Goal: Navigation & Orientation: Find specific page/section

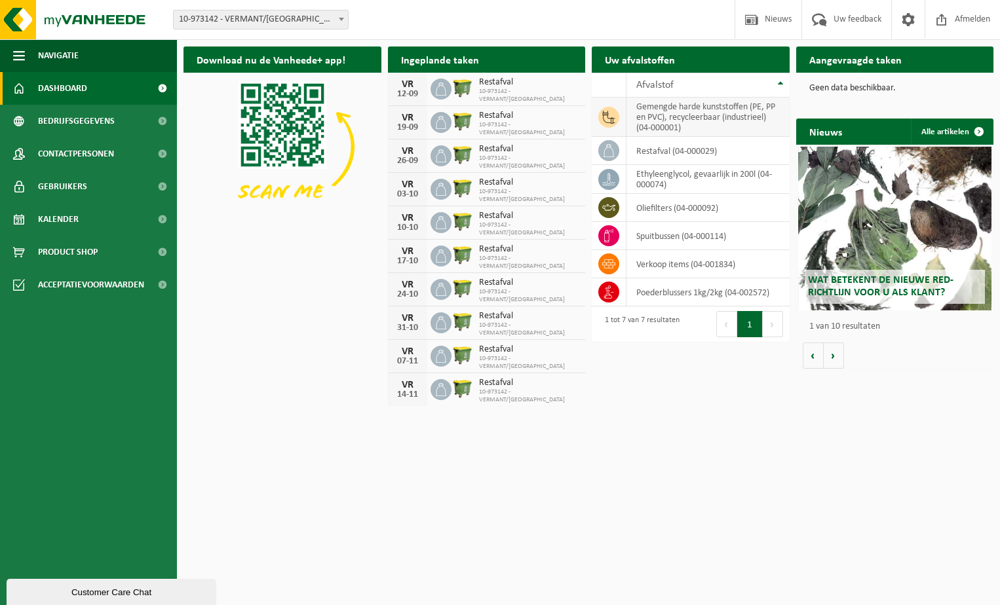
click at [655, 107] on td "gemengde harde kunststoffen (PE, PP en PVC), recycleerbaar (industrieel) (04-00…" at bounding box center [707, 117] width 163 height 39
click at [616, 113] on span at bounding box center [608, 117] width 21 height 21
click at [653, 115] on td "gemengde harde kunststoffen (PE, PP en PVC), recycleerbaar (industrieel) (04-00…" at bounding box center [707, 117] width 163 height 39
click at [81, 217] on link "Kalender" at bounding box center [88, 219] width 177 height 33
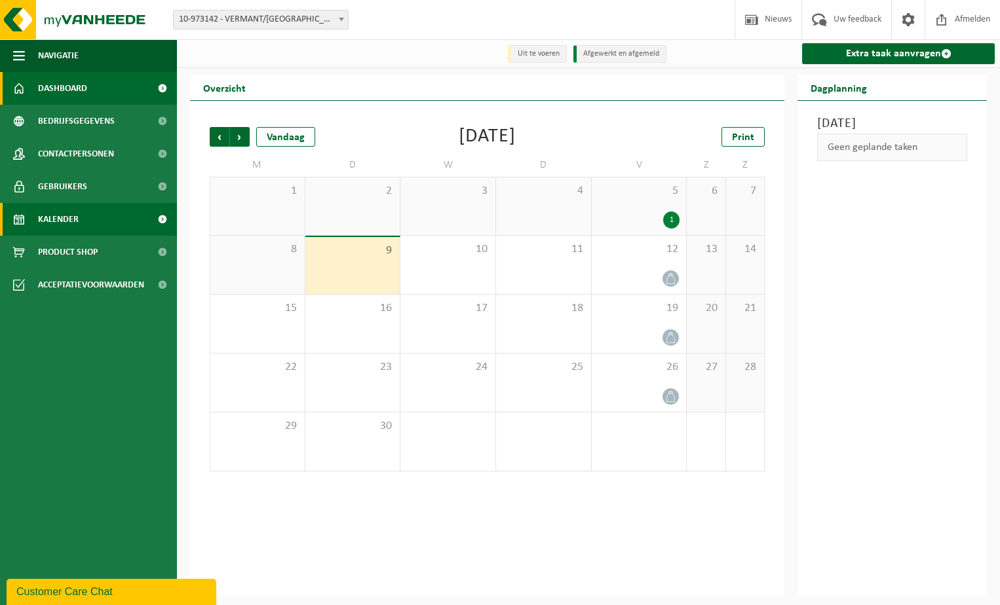
click at [77, 84] on span "Dashboard" at bounding box center [62, 88] width 49 height 33
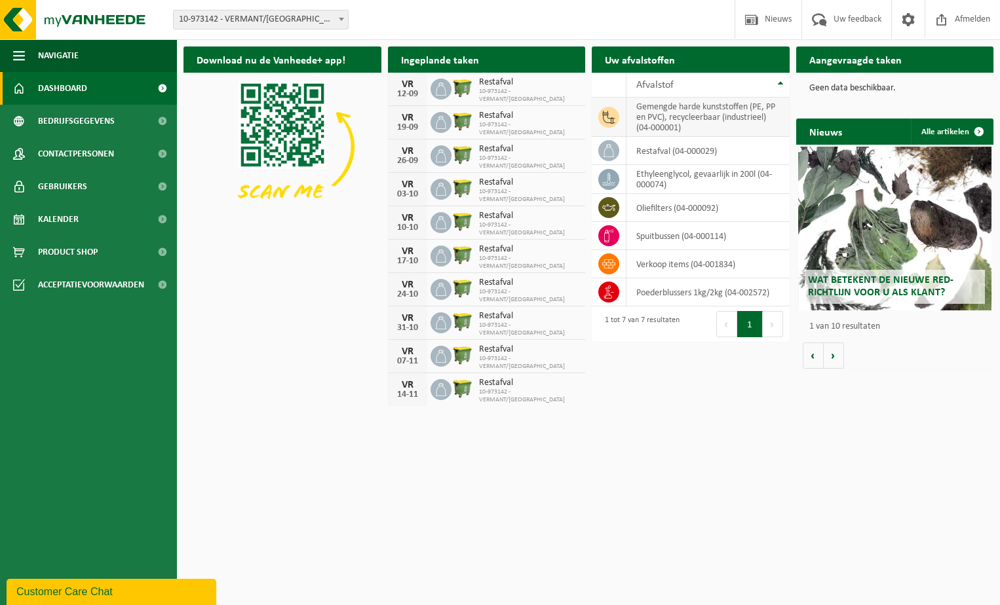
click at [649, 125] on td "gemengde harde kunststoffen (PE, PP en PVC), recycleerbaar (industrieel) (04-00…" at bounding box center [707, 117] width 163 height 39
click at [651, 124] on td "gemengde harde kunststoffen (PE, PP en PVC), recycleerbaar (industrieel) (04-00…" at bounding box center [707, 117] width 163 height 39
click at [641, 433] on html "Vestiging: 10-973142 - VERMANT/WILRIJK - WILRIJK 10-973142 - VERMANT/WILRIJK - …" at bounding box center [500, 302] width 1000 height 605
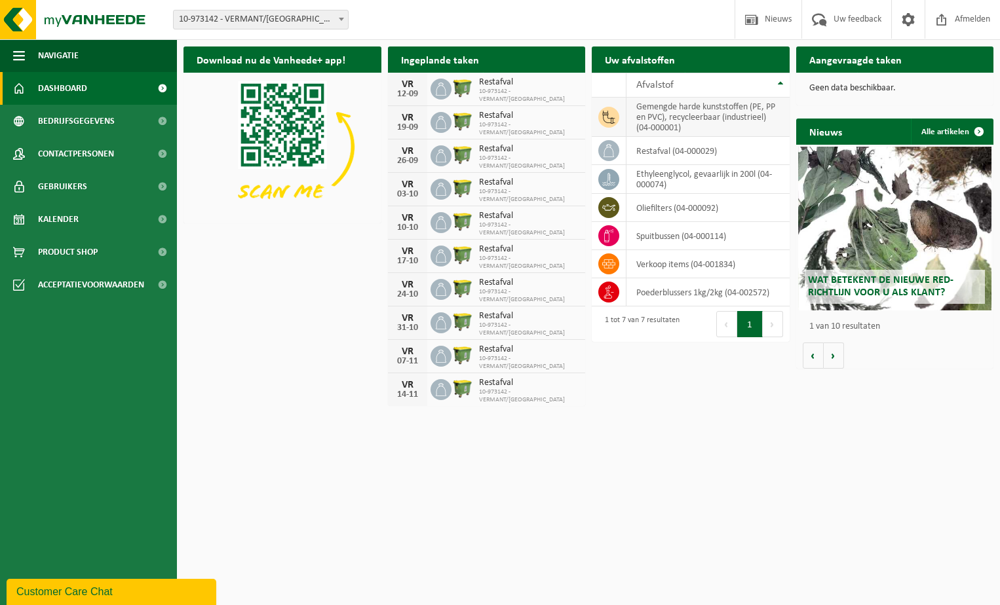
click at [612, 118] on icon at bounding box center [609, 117] width 12 height 13
click at [665, 123] on td "gemengde harde kunststoffen (PE, PP en PVC), recycleerbaar (industrieel) (04-00…" at bounding box center [707, 117] width 163 height 39
click at [69, 248] on span "Product Shop" at bounding box center [68, 252] width 60 height 33
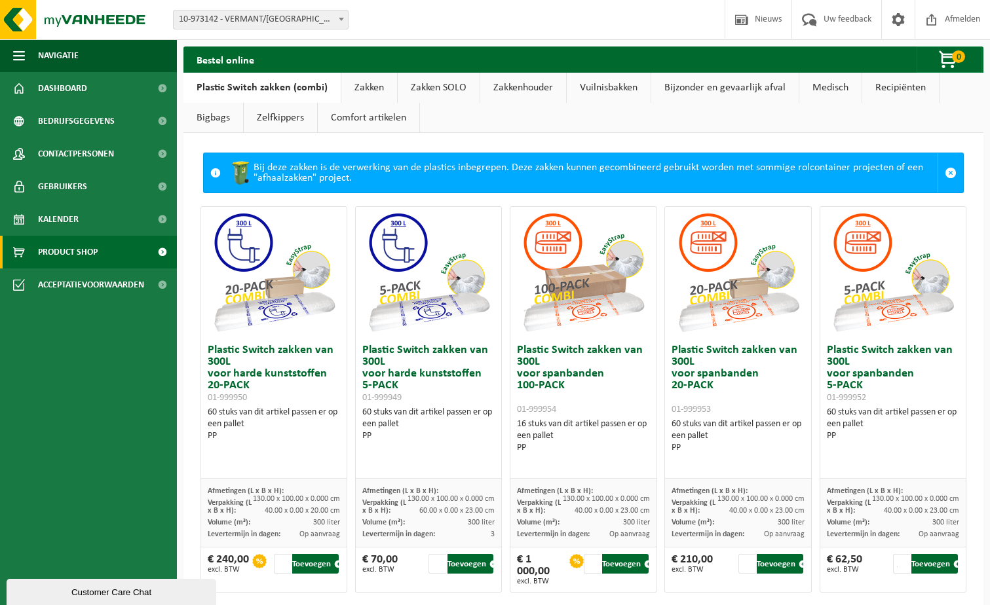
click at [679, 87] on link "Bijzonder en gevaarlijk afval" at bounding box center [724, 88] width 147 height 30
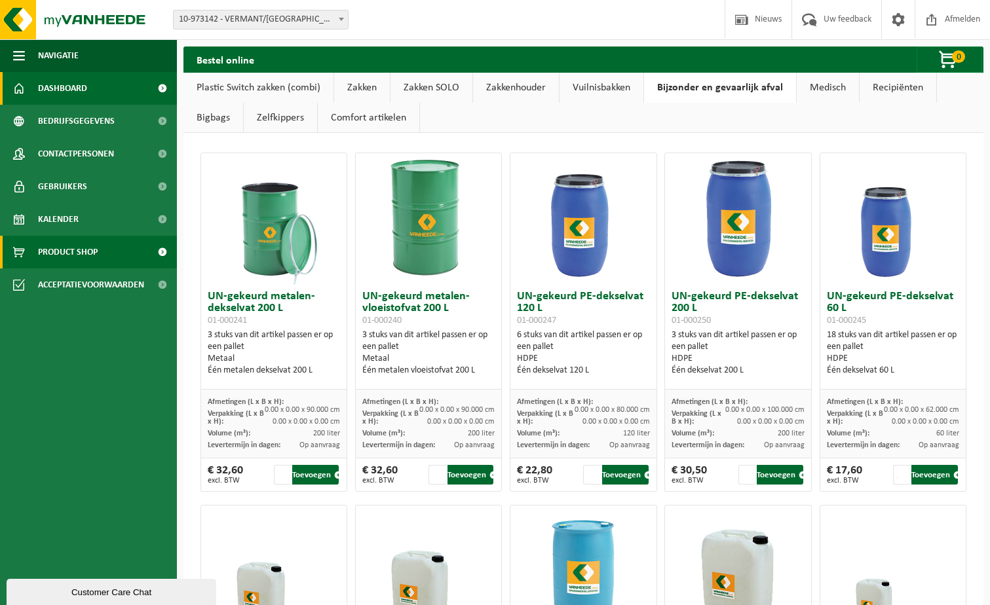
click at [83, 88] on span "Dashboard" at bounding box center [62, 88] width 49 height 33
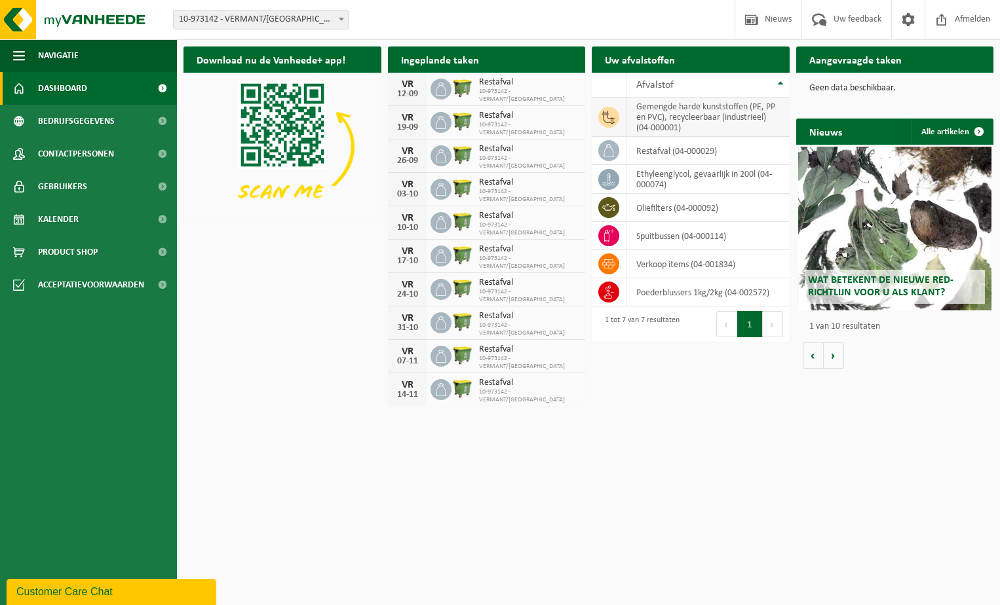
click at [617, 116] on span at bounding box center [608, 117] width 21 height 21
click at [740, 117] on td "gemengde harde kunststoffen (PE, PP en PVC), recycleerbaar (industrieel) (04-00…" at bounding box center [707, 117] width 163 height 39
click at [679, 116] on td "gemengde harde kunststoffen (PE, PP en PVC), recycleerbaar (industrieel) (04-00…" at bounding box center [707, 117] width 163 height 39
click at [658, 119] on td "gemengde harde kunststoffen (PE, PP en PVC), recycleerbaar (industrieel) (04-00…" at bounding box center [707, 117] width 163 height 39
click at [712, 183] on td "ethyleenglycol, gevaarlijk in 200l (04-000074)" at bounding box center [707, 179] width 163 height 29
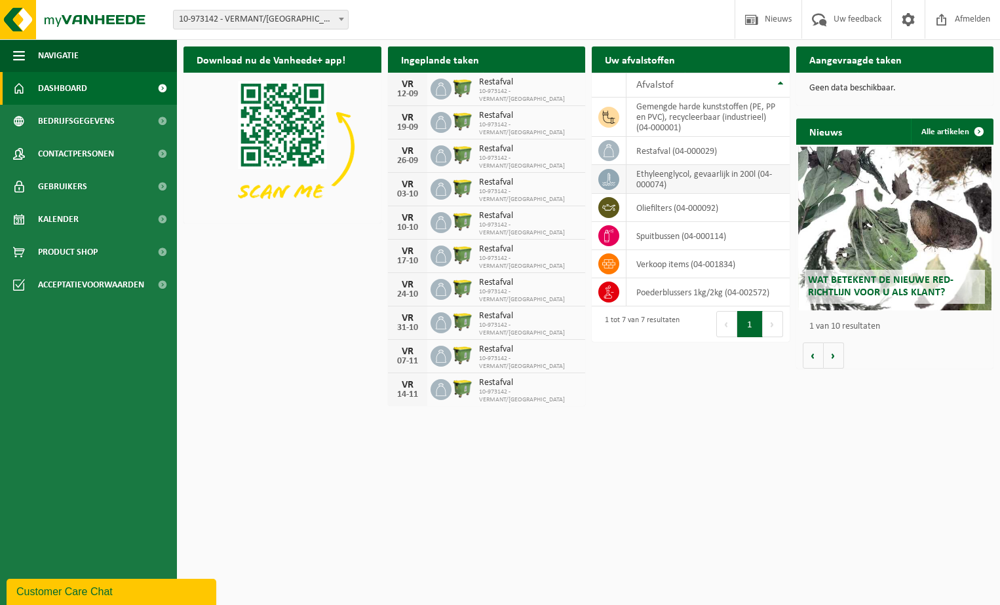
click at [671, 177] on td "ethyleenglycol, gevaarlijk in 200l (04-000074)" at bounding box center [707, 179] width 163 height 29
click at [613, 178] on icon at bounding box center [608, 179] width 13 height 13
click at [837, 62] on h2 "Aangevraagde taken" at bounding box center [855, 60] width 119 height 26
click at [840, 84] on p "Geen data beschikbaar." at bounding box center [895, 88] width 172 height 9
click at [926, 129] on link "Alle artikelen" at bounding box center [951, 132] width 81 height 26
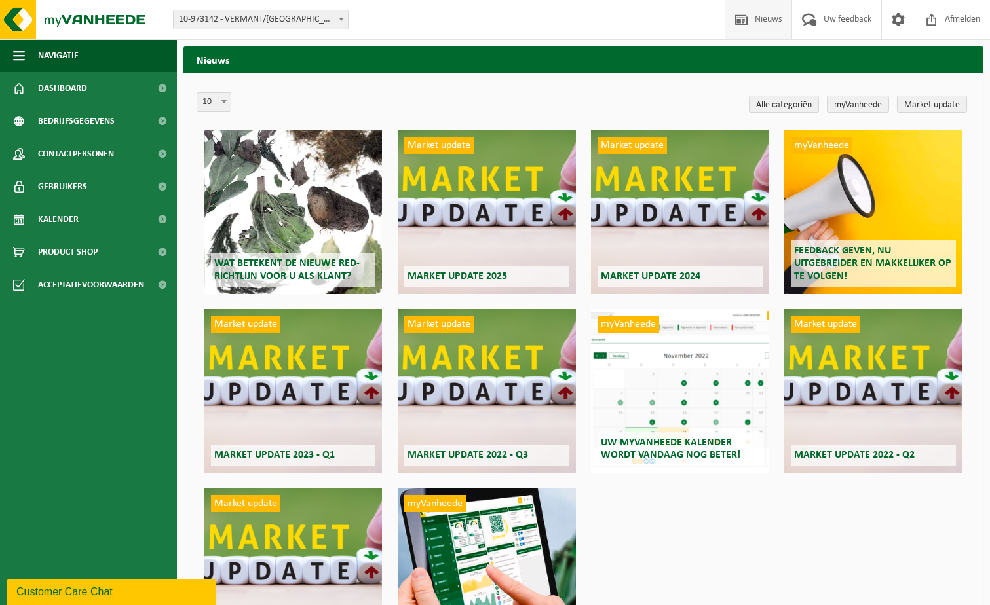
click at [781, 113] on li "Alle categoriën" at bounding box center [784, 104] width 77 height 24
click at [786, 104] on link "Alle categoriën" at bounding box center [784, 104] width 70 height 17
click at [862, 101] on link "myVanheede" at bounding box center [858, 104] width 62 height 17
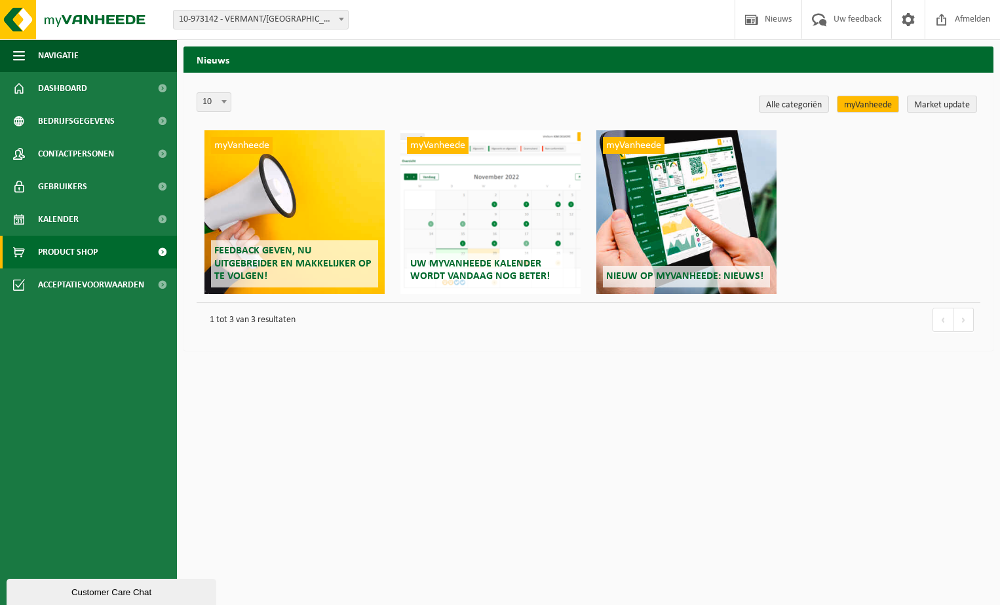
click at [71, 253] on span "Product Shop" at bounding box center [68, 252] width 60 height 33
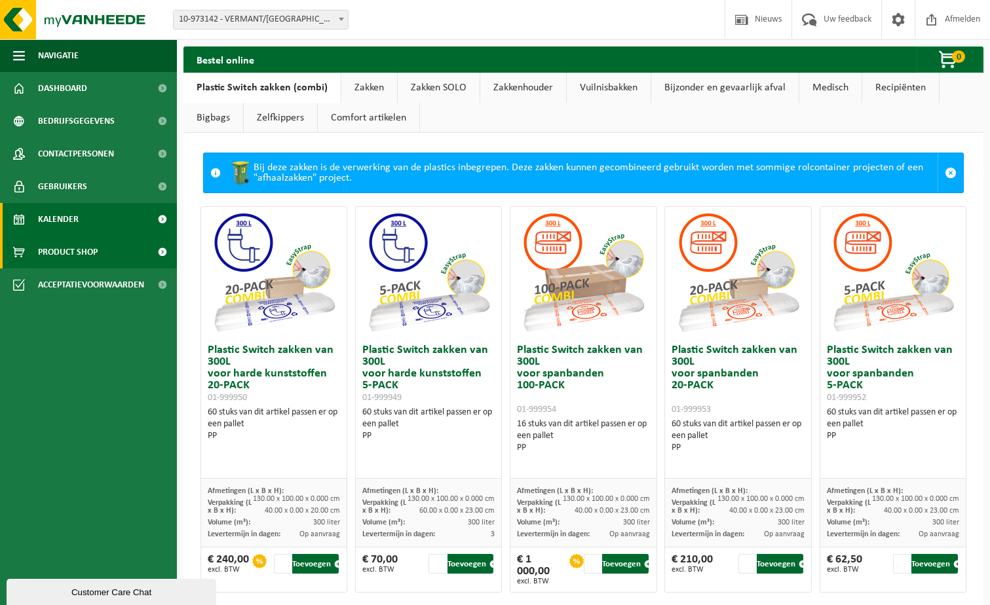
click at [75, 220] on span "Kalender" at bounding box center [58, 219] width 41 height 33
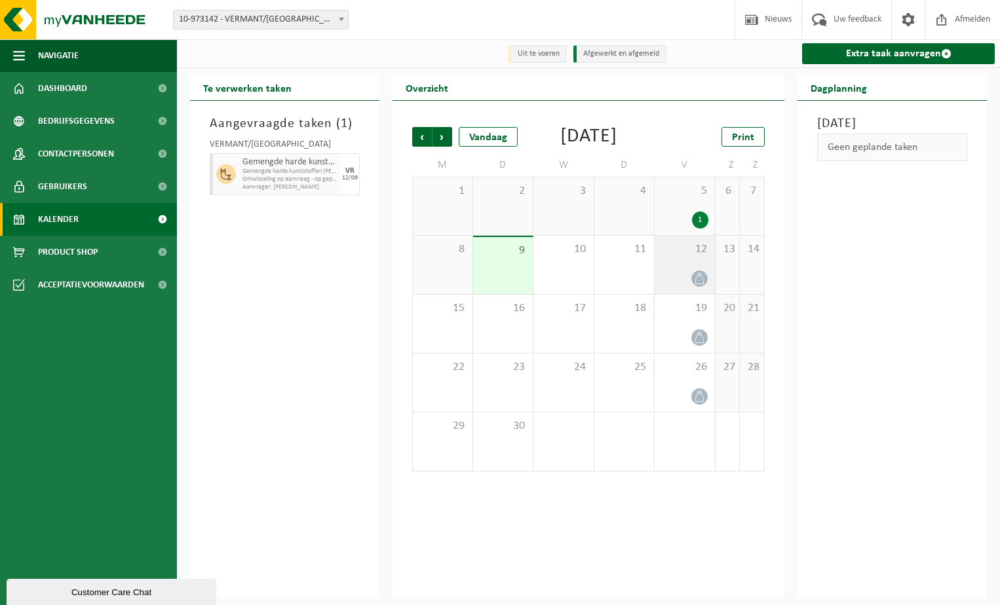
click at [693, 288] on div at bounding box center [684, 279] width 47 height 18
